Goal: Check status: Check status

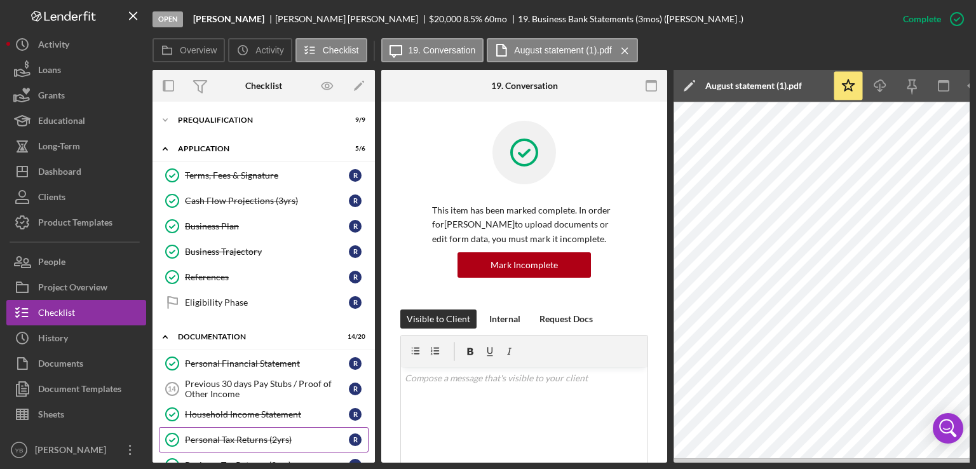
scroll to position [370, 0]
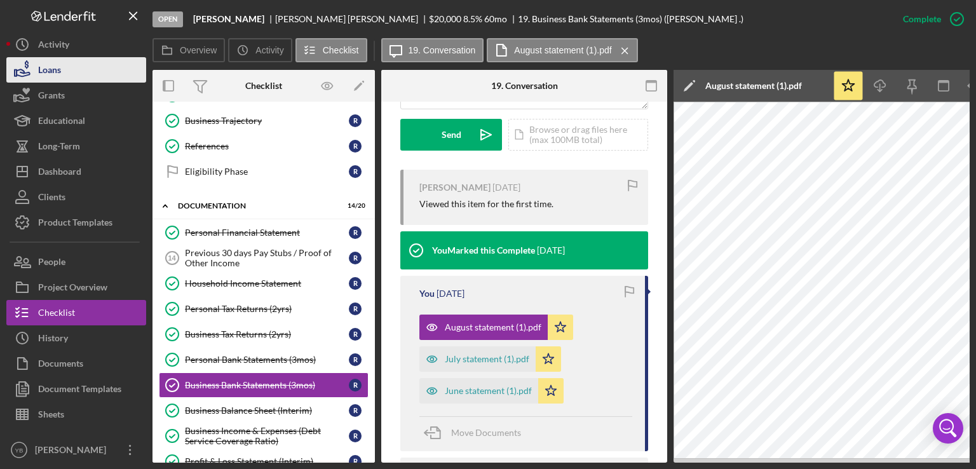
click at [74, 78] on button "Loans" at bounding box center [76, 69] width 140 height 25
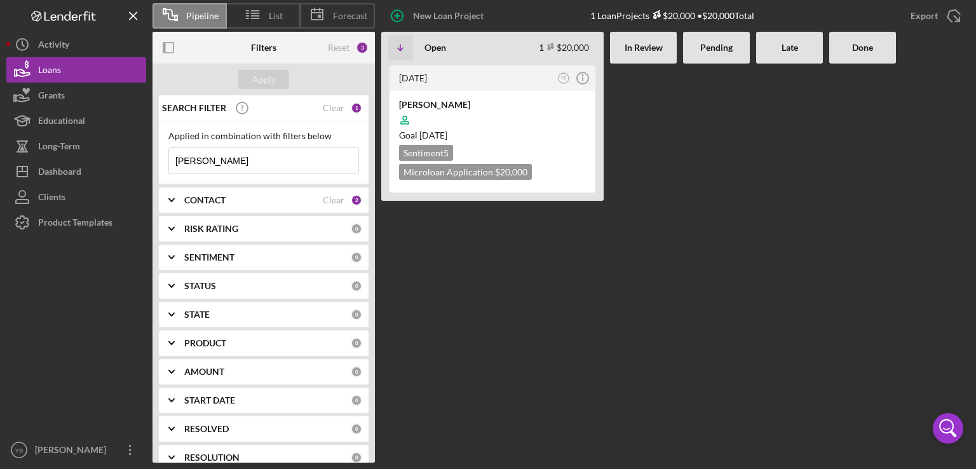
drag, startPoint x: 210, startPoint y: 153, endPoint x: 160, endPoint y: 157, distance: 49.7
click at [160, 157] on div "Applied in combination with filters below [PERSON_NAME] Icon/Menu Close" at bounding box center [264, 152] width 210 height 63
click at [266, 76] on div "Apply" at bounding box center [264, 79] width 24 height 19
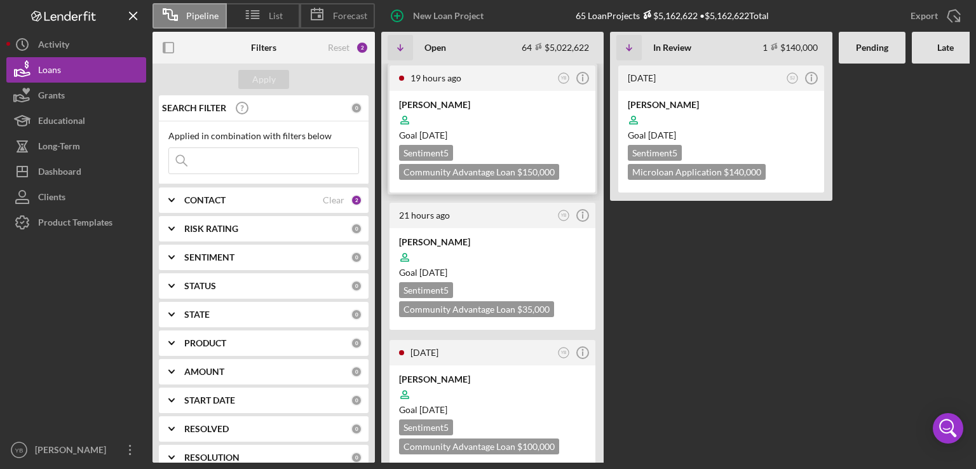
click at [493, 106] on div "[PERSON_NAME]" at bounding box center [492, 105] width 187 height 13
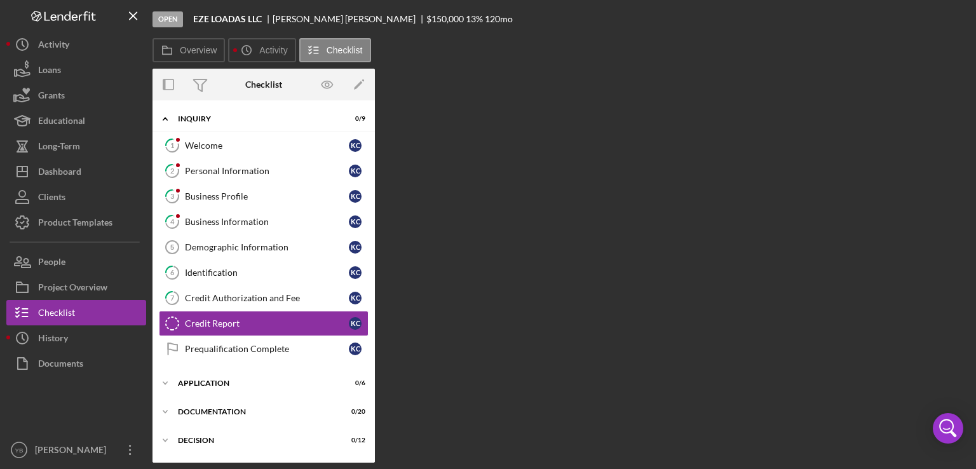
scroll to position [40, 0]
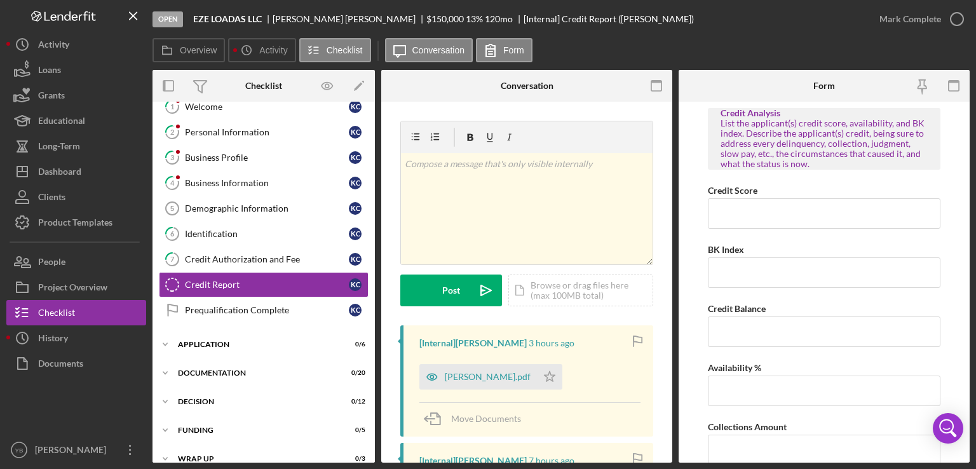
drag, startPoint x: 375, startPoint y: 275, endPoint x: 374, endPoint y: 142, distance: 133.5
click at [374, 142] on div "Overview Internal Workflow Stage Open Icon/Dropdown Arrow Archive (can unarchiv…" at bounding box center [561, 266] width 817 height 393
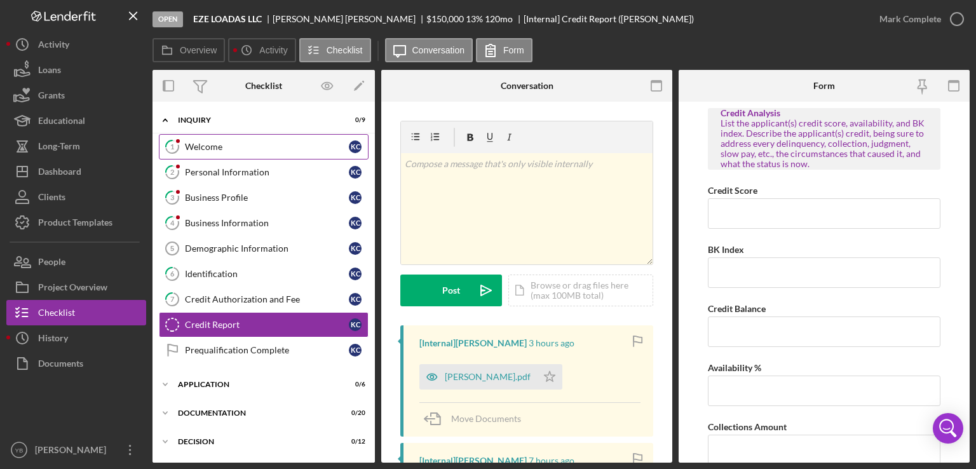
click at [229, 146] on div "Welcome" at bounding box center [267, 147] width 164 height 10
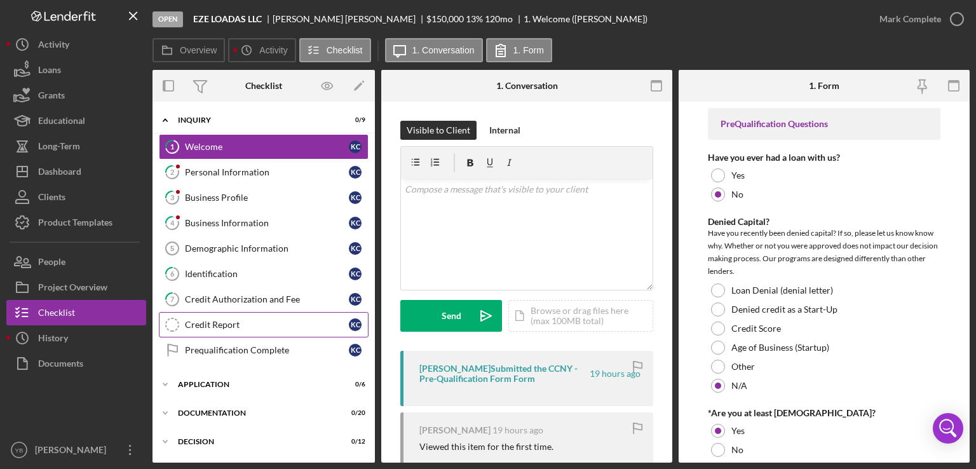
click at [235, 321] on div "Credit Report" at bounding box center [267, 325] width 164 height 10
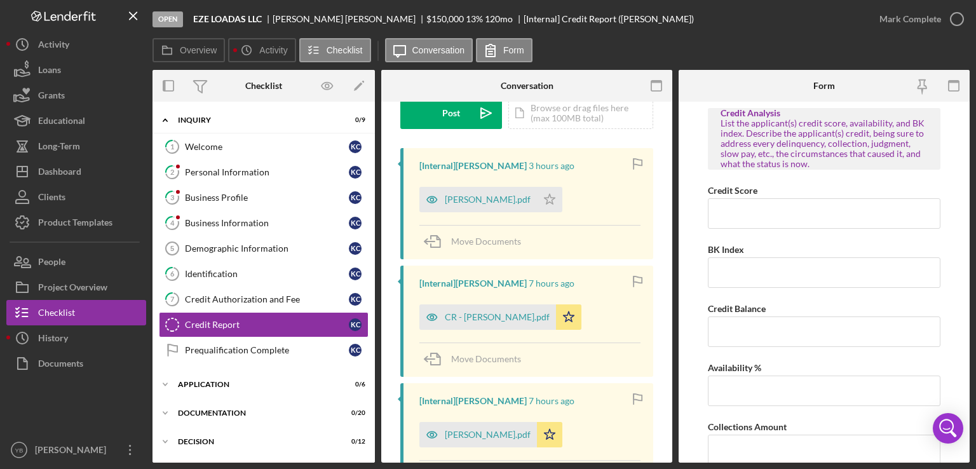
scroll to position [186, 0]
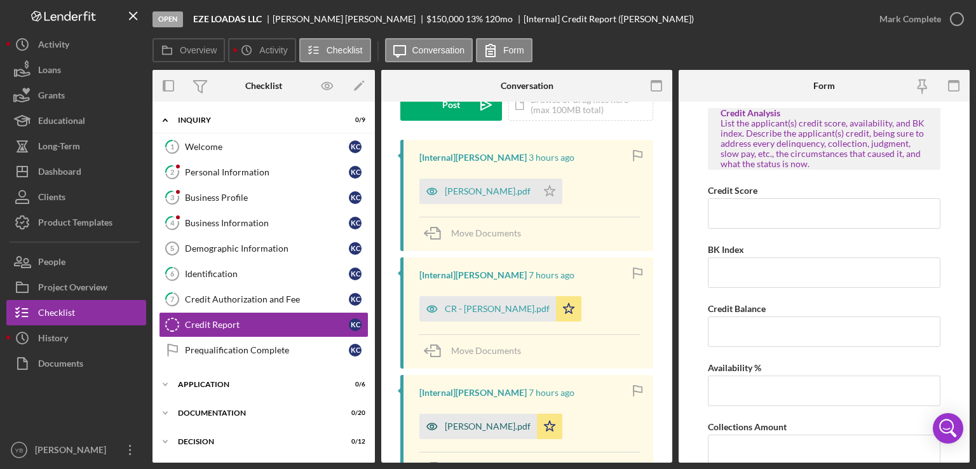
click at [488, 423] on div "[PERSON_NAME].pdf" at bounding box center [488, 426] width 86 height 10
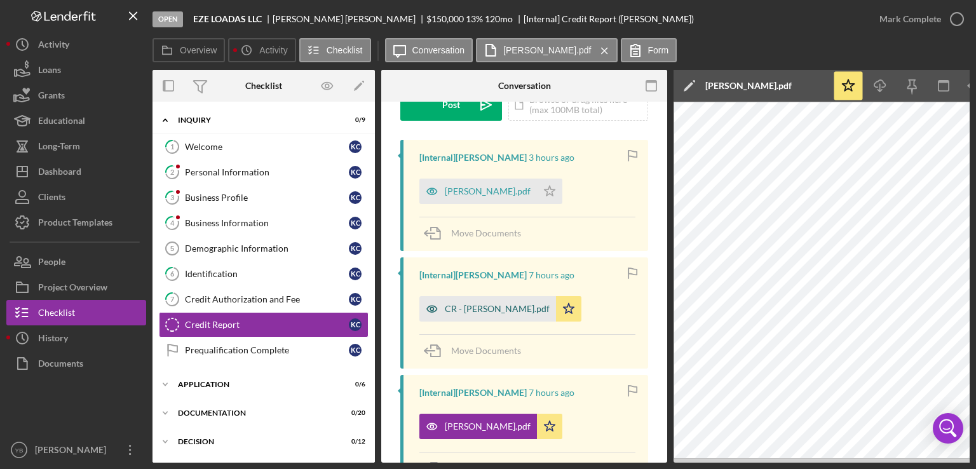
click at [486, 309] on div "CR - [PERSON_NAME].pdf" at bounding box center [497, 309] width 105 height 10
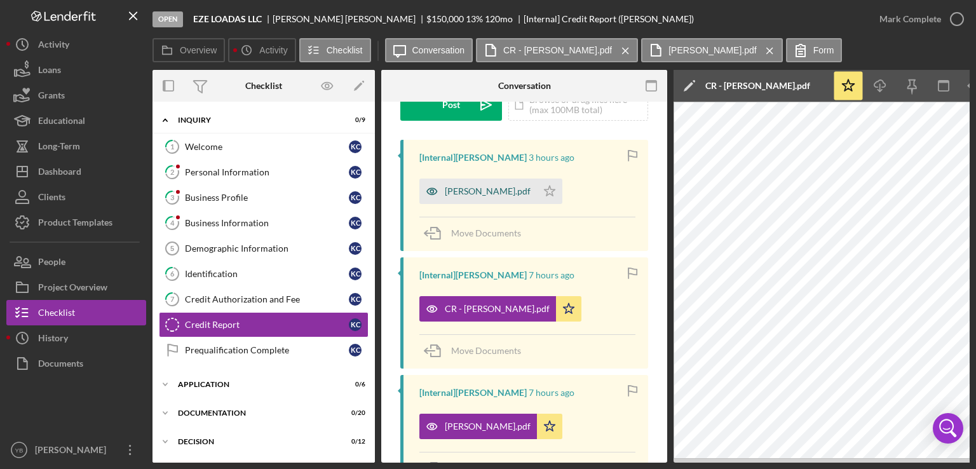
click at [486, 198] on div "[PERSON_NAME].pdf" at bounding box center [479, 191] width 118 height 25
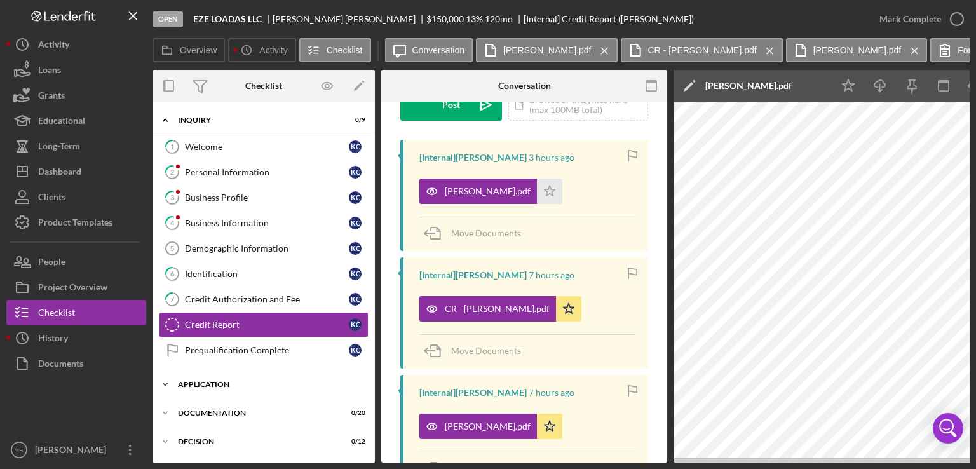
click at [214, 385] on div "Application" at bounding box center [268, 385] width 181 height 8
